Goal: Use online tool/utility: Utilize a website feature to perform a specific function

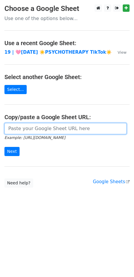
click at [44, 127] on input "url" at bounding box center [65, 128] width 122 height 11
paste input "[URL][DOMAIN_NAME]"
type input "[URL][DOMAIN_NAME]"
click at [4, 147] on input "Next" at bounding box center [11, 151] width 15 height 9
